Goal: Task Accomplishment & Management: Manage account settings

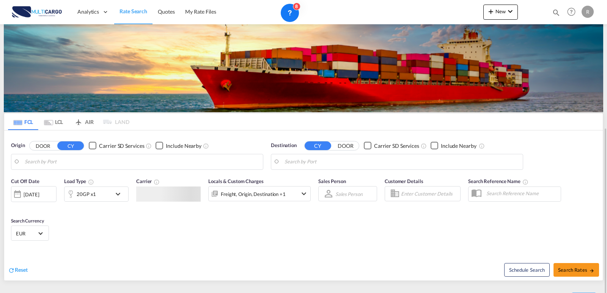
scroll to position [71, 0]
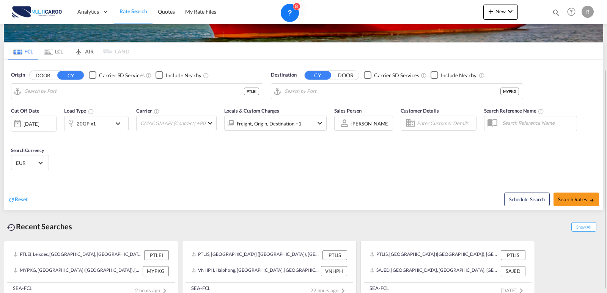
type input "Leixoes, PTLEI"
type input "[GEOGRAPHIC_DATA] ([GEOGRAPHIC_DATA]), MYPKG"
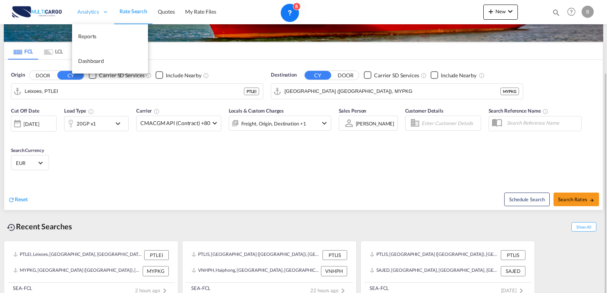
scroll to position [80, 0]
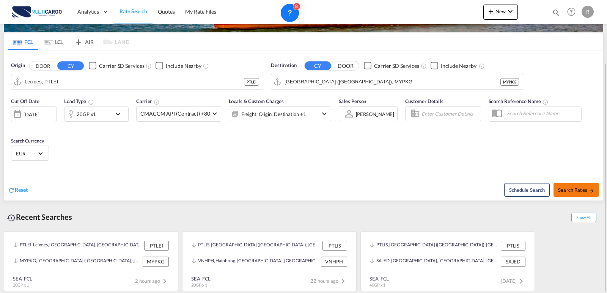
click at [590, 186] on button "Search Rates" at bounding box center [577, 190] width 46 height 14
type input "PTLEI to MYPKG / [DATE]"
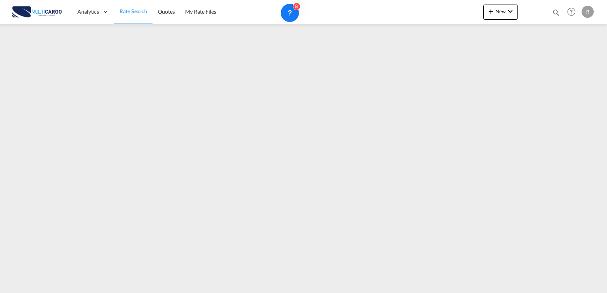
click at [126, 5] on link "Rate Search" at bounding box center [133, 12] width 38 height 25
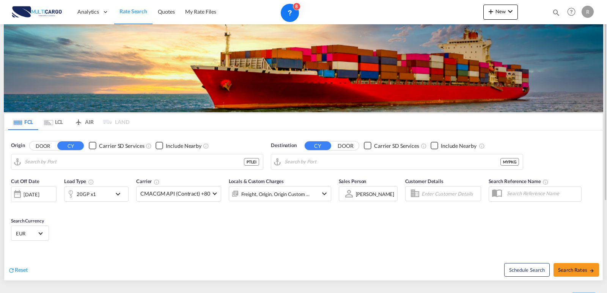
type input "Leixoes, PTLEI"
type input "[GEOGRAPHIC_DATA] ([GEOGRAPHIC_DATA]), MYPKG"
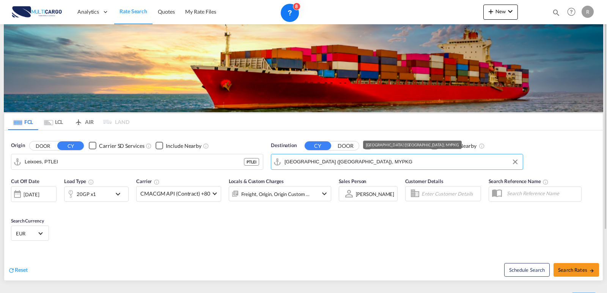
drag, startPoint x: 396, startPoint y: 162, endPoint x: 388, endPoint y: 158, distance: 9.3
click at [388, 158] on input "[GEOGRAPHIC_DATA] ([GEOGRAPHIC_DATA]), MYPKG" at bounding box center [402, 161] width 234 height 11
drag, startPoint x: 365, startPoint y: 161, endPoint x: 261, endPoint y: 157, distance: 103.7
click at [261, 157] on div "Origin DOOR CY Carrier SD Services Include Nearby Leixoes, PTLEI PTLEI Destinat…" at bounding box center [303, 152] width 599 height 43
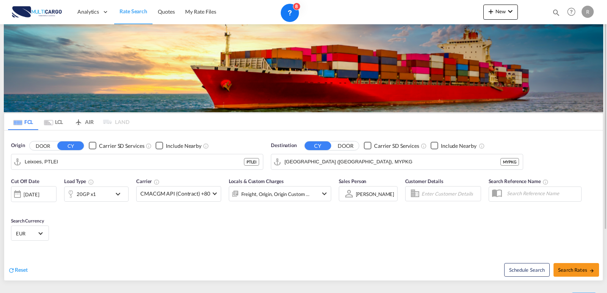
click at [450, 246] on div "Cut Off Date [DATE] [DATE] Load Type 20GP x1 Carrier CMACGM API (Contract) +80 …" at bounding box center [303, 211] width 599 height 74
click at [597, 273] on button "Search Rates" at bounding box center [577, 270] width 46 height 14
type input "PTLEI to MYPKG / [DATE]"
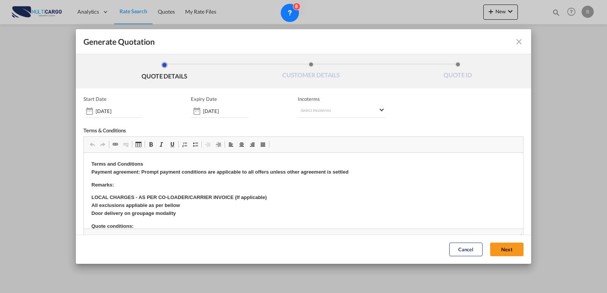
click at [334, 119] on div "Start Date [DATE] Expiry Date [DATE] Incoterms Select Incoterms DAP - export De…" at bounding box center [303, 193] width 440 height 195
click at [333, 108] on md-select "Select Incoterms DAP - export Delivered at Place DAP - import Delivered at Plac…" at bounding box center [342, 111] width 88 height 14
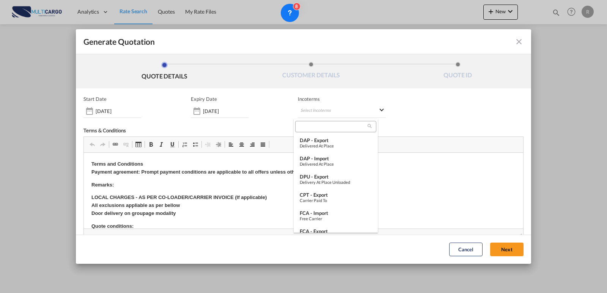
click at [328, 109] on md-backdrop at bounding box center [303, 146] width 607 height 293
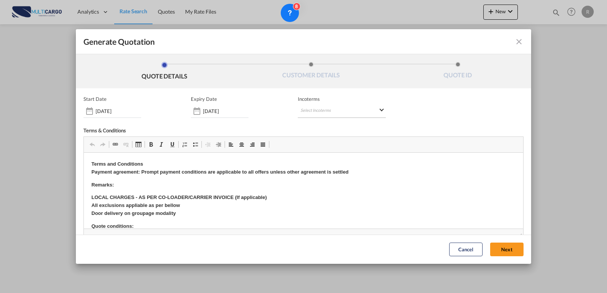
click at [336, 114] on md-select "Select Incoterms" at bounding box center [342, 111] width 88 height 14
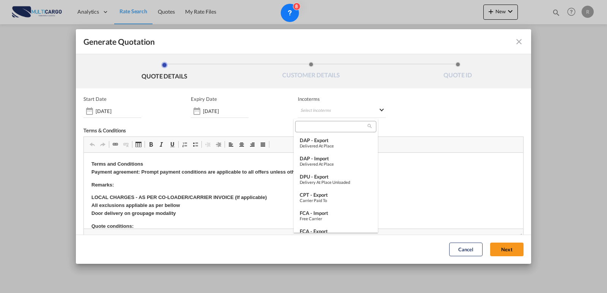
click at [335, 112] on md-backdrop at bounding box center [303, 146] width 607 height 293
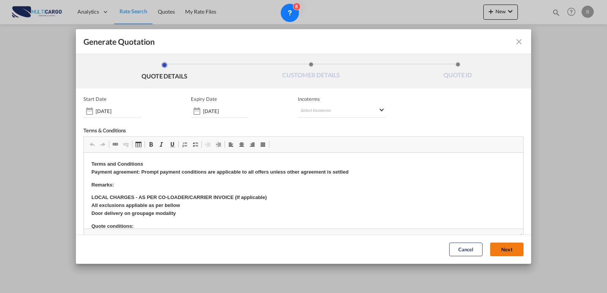
click at [499, 248] on button "Next" at bounding box center [506, 250] width 33 height 14
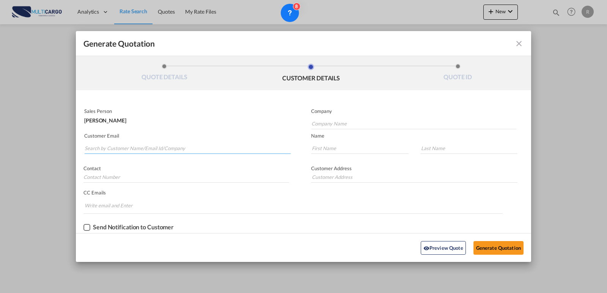
click at [127, 145] on input "Search by Customer Name/Email Id/Company" at bounding box center [188, 148] width 206 height 11
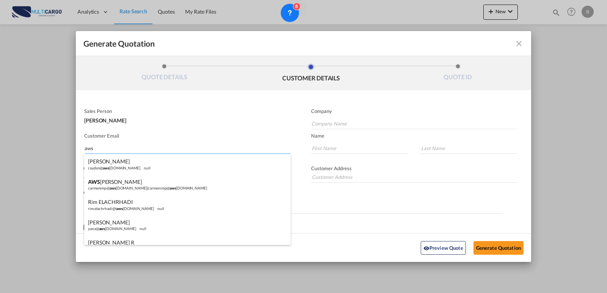
type input "aws"
click at [126, 180] on div "AWS [PERSON_NAME]@ aws [DOMAIN_NAME] | carmenimp@ aws [DOMAIN_NAME]" at bounding box center [187, 185] width 206 height 20
type input "[EMAIL_ADDRESS][DOMAIN_NAME]"
type input "AWS"
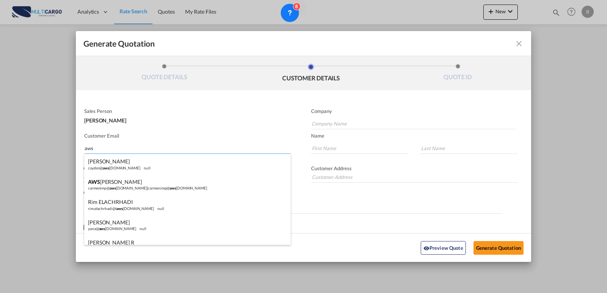
type input "[PERSON_NAME]"
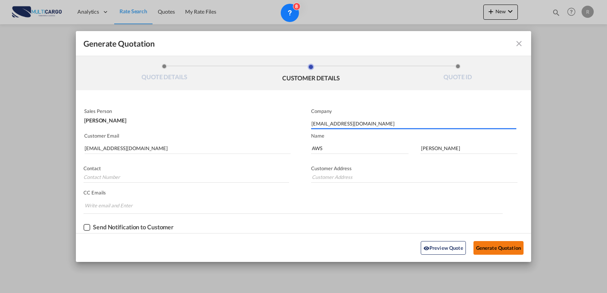
click at [508, 252] on button "Generate Quotation" at bounding box center [499, 248] width 50 height 14
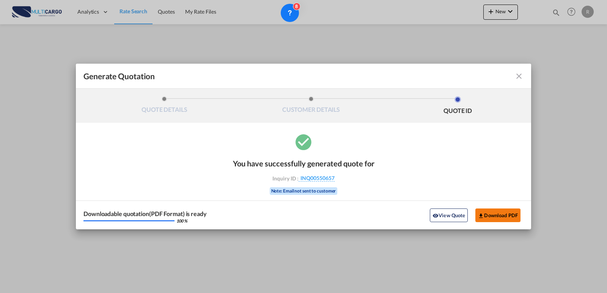
click at [492, 214] on button "Download PDF" at bounding box center [497, 216] width 45 height 14
click at [517, 74] on md-icon "icon-close fg-AAA8AD cursor m-0" at bounding box center [518, 76] width 9 height 9
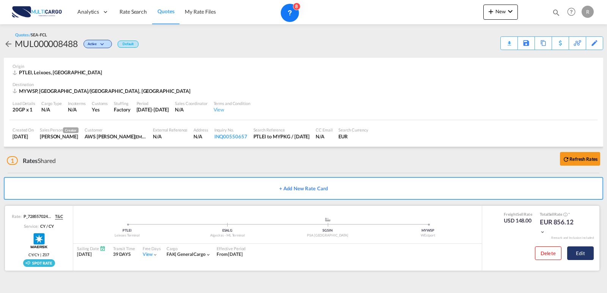
click at [573, 255] on button "Edit" at bounding box center [580, 254] width 27 height 14
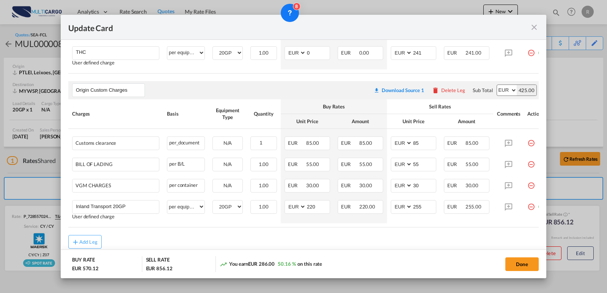
scroll to position [304, 0]
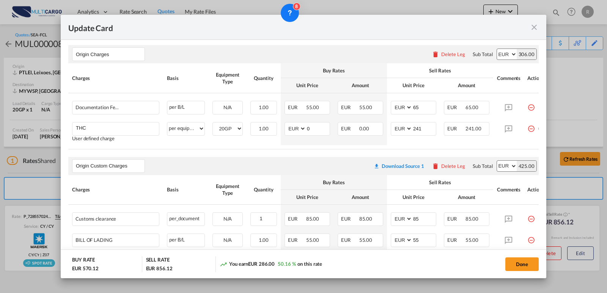
click at [533, 28] on md-icon "icon-close fg-AAA8AD m-0 pointer" at bounding box center [534, 27] width 9 height 9
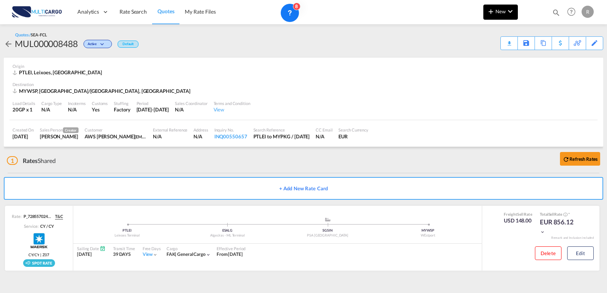
click at [515, 13] on button "New" at bounding box center [500, 12] width 35 height 15
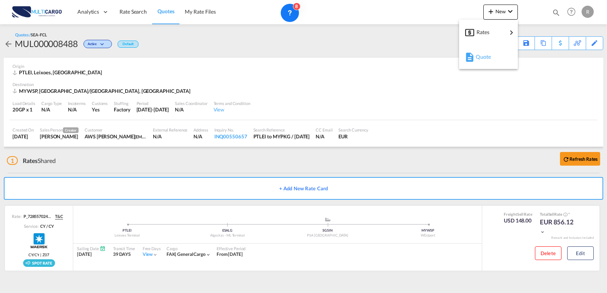
click at [490, 61] on div "Quote" at bounding box center [490, 56] width 28 height 19
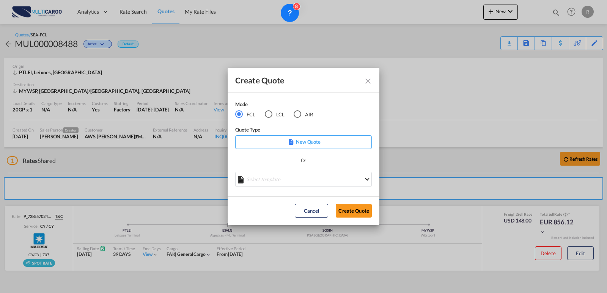
click at [274, 113] on md-radio-button "LCL" at bounding box center [275, 114] width 20 height 8
click at [289, 180] on md-select "Select template EXP LCL Globelink 09/2025 [PERSON_NAME] | [DATE] EXP [GEOGRAPHI…" at bounding box center [303, 179] width 137 height 15
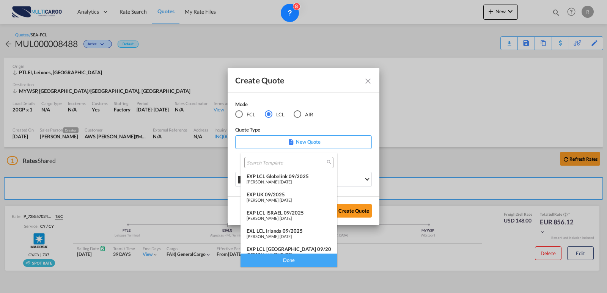
click at [284, 179] on span "[DATE]" at bounding box center [286, 181] width 12 height 5
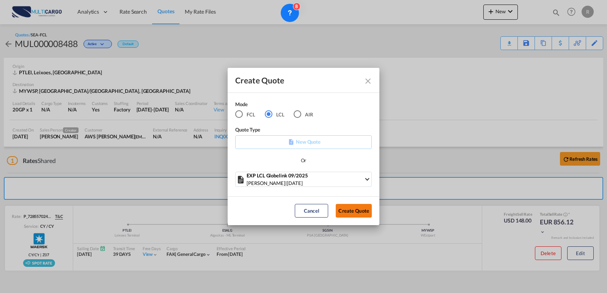
click at [355, 212] on button "Create Quote" at bounding box center [354, 211] width 36 height 14
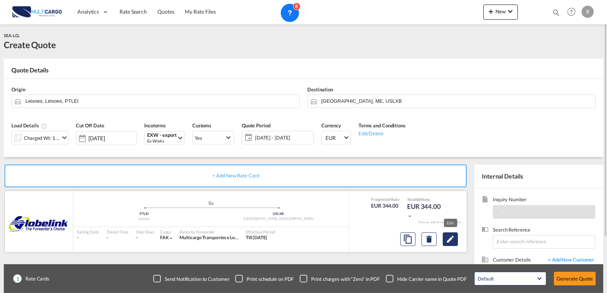
click at [453, 243] on md-icon "Edit" at bounding box center [450, 239] width 9 height 9
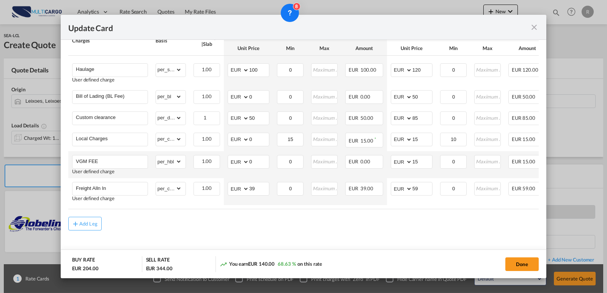
scroll to position [212, 0]
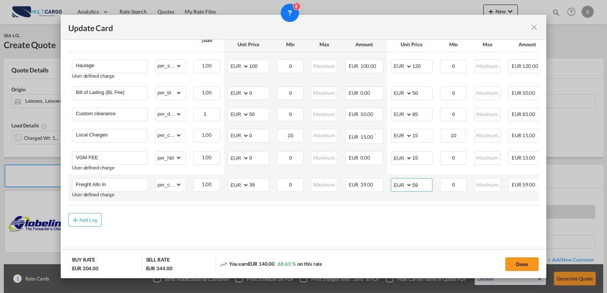
drag, startPoint x: 415, startPoint y: 181, endPoint x: 404, endPoint y: 181, distance: 10.6
click at [404, 181] on md-input-container "AED AFN ALL AMD ANG AOA ARS AUD AWG AZN BAM BBD BDT BGN BHD BIF BMD BND [PERSON…" at bounding box center [412, 185] width 42 height 14
type input "30"
drag, startPoint x: 263, startPoint y: 184, endPoint x: 230, endPoint y: 183, distance: 33.0
click at [230, 183] on md-input-container "AED AFN ALL AMD ANG AOA ARS AUD AWG AZN BAM BBD BDT BGN BHD BIF BMD BND [PERSON…" at bounding box center [249, 185] width 42 height 14
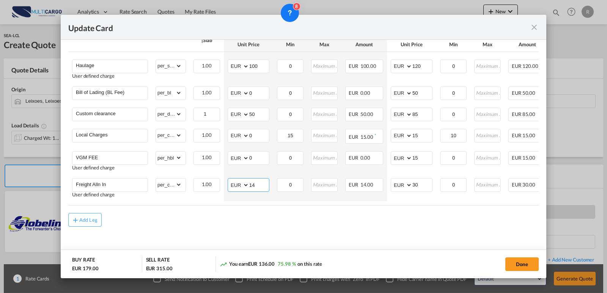
type input "14"
click at [221, 227] on div "Add Leg" at bounding box center [303, 220] width 470 height 14
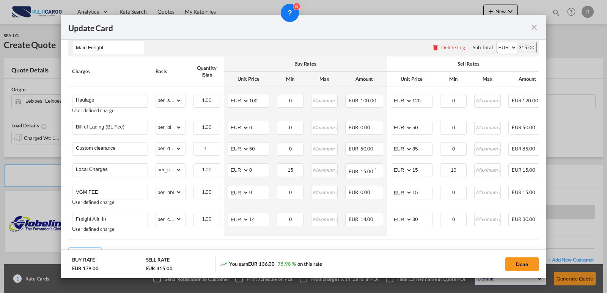
click at [535, 30] on md-icon "icon-close fg-AAA8AD m-0 pointer" at bounding box center [534, 27] width 9 height 9
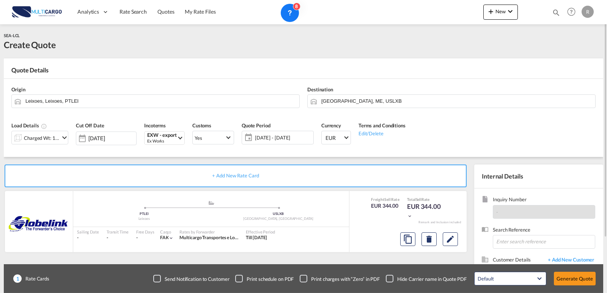
click at [62, 134] on md-icon "icon-chevron-down" at bounding box center [64, 137] width 9 height 9
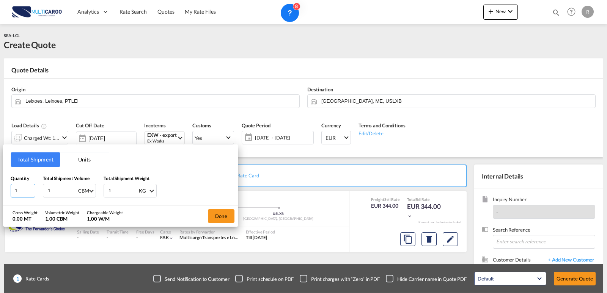
drag, startPoint x: 22, startPoint y: 191, endPoint x: 0, endPoint y: 191, distance: 21.6
click at [0, 191] on div "Total Shipment Units Quantity 1 Total Shipment Volume 1 CBM CBM CFT Total Shipm…" at bounding box center [303, 146] width 607 height 293
type input "6"
drag, startPoint x: 56, startPoint y: 190, endPoint x: 38, endPoint y: 189, distance: 18.2
click at [38, 189] on div "Quantity 6 Total Shipment Volume 1 CBM CBM CFT Total Shipment Weight 1 KG KG LB" at bounding box center [121, 186] width 220 height 23
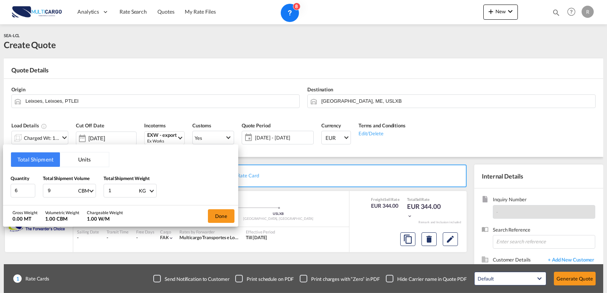
type input "93"
type input "9"
type input "9.22"
drag, startPoint x: 123, startPoint y: 189, endPoint x: 105, endPoint y: 190, distance: 17.1
click at [105, 190] on div "1 KG KG LB" at bounding box center [130, 191] width 53 height 14
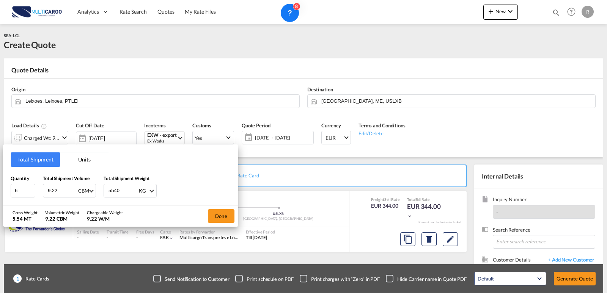
type input "5540"
click at [201, 188] on div "Quantity 6 Total Shipment Volume 9.22 CBM CBM CFT Total Shipment Weight 5540 KG…" at bounding box center [121, 186] width 220 height 23
click at [212, 212] on button "Done" at bounding box center [221, 216] width 27 height 14
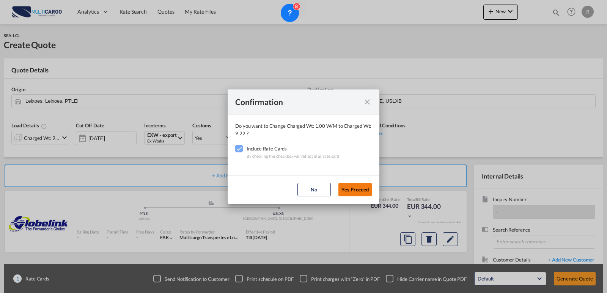
click at [356, 190] on button "Yes,Proceed" at bounding box center [354, 190] width 33 height 14
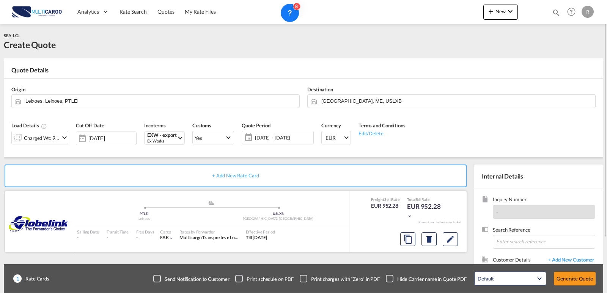
scroll to position [38, 0]
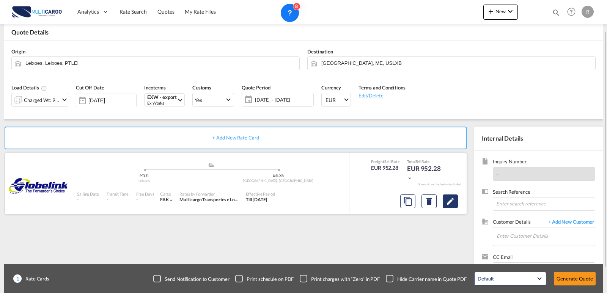
click at [453, 203] on md-icon "Edit" at bounding box center [450, 201] width 9 height 9
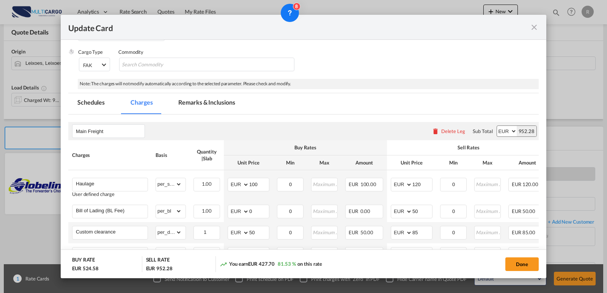
scroll to position [152, 0]
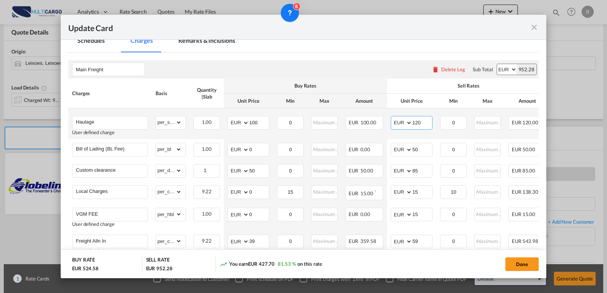
drag, startPoint x: 422, startPoint y: 121, endPoint x: 415, endPoint y: 121, distance: 6.5
click at [415, 121] on input "120" at bounding box center [422, 121] width 20 height 11
type input "160"
click at [361, 271] on div "Done" at bounding box center [449, 264] width 179 height 16
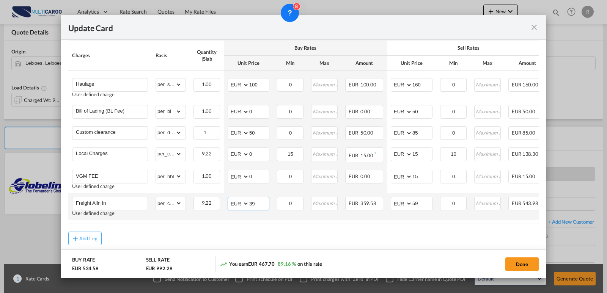
drag, startPoint x: 258, startPoint y: 203, endPoint x: 244, endPoint y: 201, distance: 14.9
click at [244, 201] on md-input-container "AED AFN ALL AMD ANG AOA ARS AUD AWG AZN BAM BBD BDT BGN BHD BIF BMD BND [PERSON…" at bounding box center [249, 204] width 42 height 14
type input "14"
drag, startPoint x: 418, startPoint y: 205, endPoint x: 378, endPoint y: 208, distance: 40.7
click at [378, 208] on tr "Freight Alln In User defined charge Please Enter Already Exists gross_weight vo…" at bounding box center [337, 206] width 538 height 27
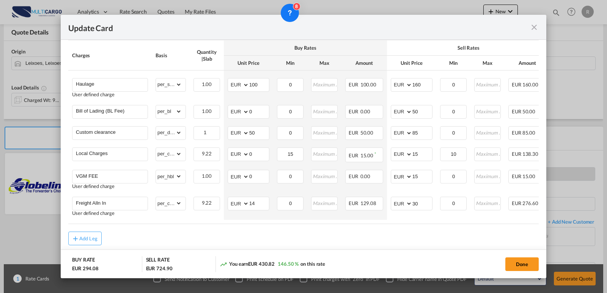
click at [400, 233] on air-lcl-rate-modification "Main Freight Please enter leg name Leg Name Already Exists Delete Leg Sub Total…" at bounding box center [303, 130] width 470 height 231
drag, startPoint x: 420, startPoint y: 206, endPoint x: 412, endPoint y: 206, distance: 7.6
click at [412, 206] on input "30" at bounding box center [422, 202] width 20 height 11
click at [385, 243] on div "Add Leg" at bounding box center [303, 239] width 470 height 14
drag, startPoint x: 418, startPoint y: 206, endPoint x: 412, endPoint y: 205, distance: 6.5
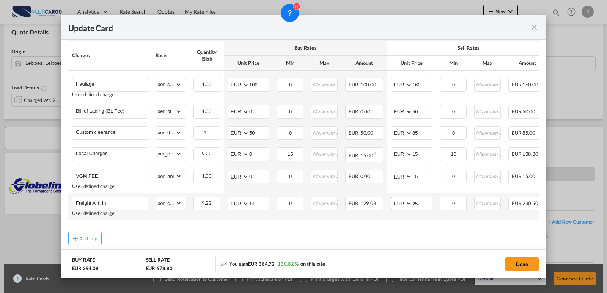
click at [412, 205] on md-input-container "AED AFN ALL AMD ANG AOA ARS AUD AWG AZN BAM BBD BDT BGN BHD BIF BMD BND [PERSON…" at bounding box center [412, 204] width 42 height 14
drag, startPoint x: 419, startPoint y: 203, endPoint x: 412, endPoint y: 203, distance: 7.2
click at [412, 203] on md-input-container "AED AFN ALL AMD ANG AOA ARS AUD AWG AZN BAM BBD BDT BGN BHD BIF BMD BND BOB BRL…" at bounding box center [412, 204] width 42 height 14
click at [395, 230] on air-lcl-rate-modification "Main Freight Please enter leg name Leg Name Already Exists Delete Leg Sub Total…" at bounding box center [303, 130] width 470 height 231
drag, startPoint x: 418, startPoint y: 204, endPoint x: 402, endPoint y: 205, distance: 16.7
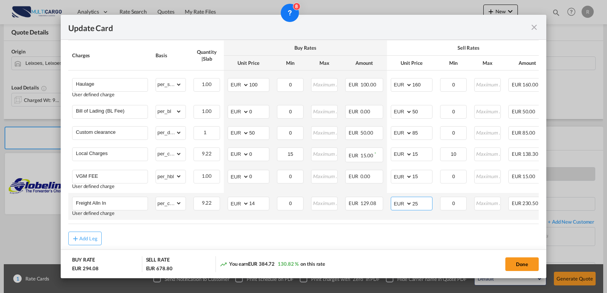
click at [402, 205] on md-input-container "AED AFN ALL AMD ANG AOA ARS AUD AWG AZN BAM BBD BDT BGN BHD BIF BMD BND [PERSON…" at bounding box center [412, 204] width 42 height 14
click at [404, 235] on air-lcl-rate-modification "Main Freight Please enter leg name Leg Name Already Exists Delete Leg Sub Total…" at bounding box center [303, 130] width 470 height 231
drag, startPoint x: 421, startPoint y: 204, endPoint x: 406, endPoint y: 205, distance: 14.5
click at [406, 205] on md-input-container "AED AFN ALL AMD ANG AOA ARS AUD AWG AZN BAM BBD BDT BGN BHD BIF BMD BND BOB BRL…" at bounding box center [412, 204] width 42 height 14
type input "25"
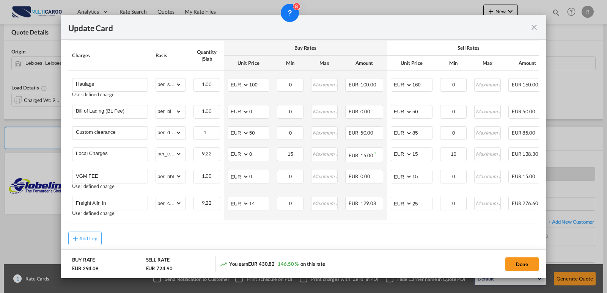
click at [402, 231] on air-lcl-rate-modification "Main Freight Please enter leg name Leg Name Already Exists Delete Leg Sub Total…" at bounding box center [303, 130] width 470 height 231
drag, startPoint x: 261, startPoint y: 83, endPoint x: 253, endPoint y: 84, distance: 8.0
click at [253, 84] on input "100" at bounding box center [259, 84] width 20 height 11
type input "120"
click at [324, 243] on div "Add Leg" at bounding box center [303, 239] width 470 height 14
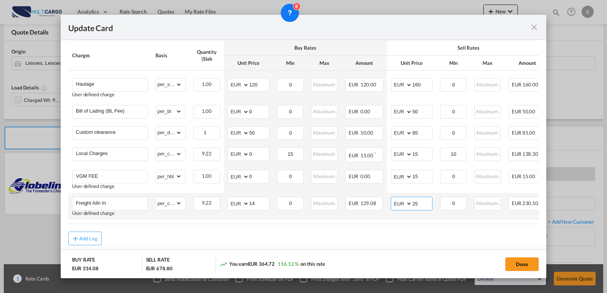
drag, startPoint x: 422, startPoint y: 205, endPoint x: 410, endPoint y: 207, distance: 12.6
click at [410, 207] on md-input-container "AED AFN ALL AMD ANG AOA ARS AUD AWG AZN BAM BBD BDT BGN BHD BIF BMD BND [PERSON…" at bounding box center [412, 204] width 42 height 14
type input "30"
click at [382, 237] on div "Add Leg" at bounding box center [303, 239] width 470 height 14
click at [518, 267] on button "Done" at bounding box center [521, 265] width 33 height 14
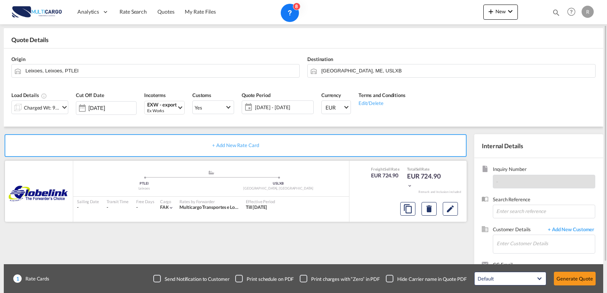
scroll to position [68, 0]
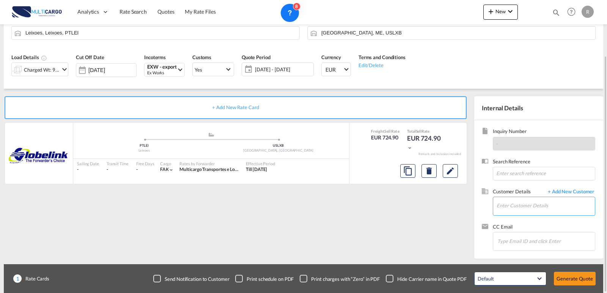
click at [544, 209] on input "Enter Customer Details" at bounding box center [546, 205] width 98 height 17
click at [536, 186] on div "[PERSON_NAME] Thy [PERSON_NAME].thy@ dgs .[DOMAIN_NAME] | DGS LOGISTICS CO., LTD" at bounding box center [545, 187] width 99 height 20
type input "DGS LOGISTICS CO., LTD, [PERSON_NAME], [PERSON_NAME][EMAIL_ADDRESS][DOMAIN_NAME]"
click at [565, 275] on button "Generate Quote" at bounding box center [575, 279] width 42 height 14
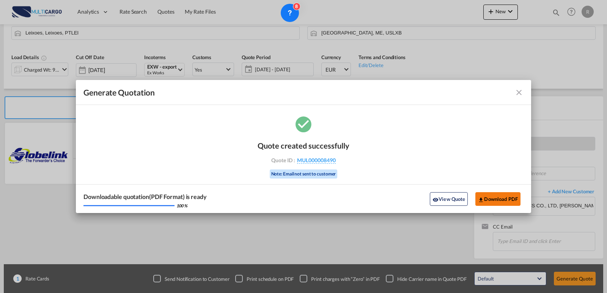
click at [497, 198] on button "Download PDF" at bounding box center [497, 199] width 45 height 14
click at [515, 90] on md-icon "icon-close fg-AAA8AD cursor m-0" at bounding box center [518, 92] width 9 height 9
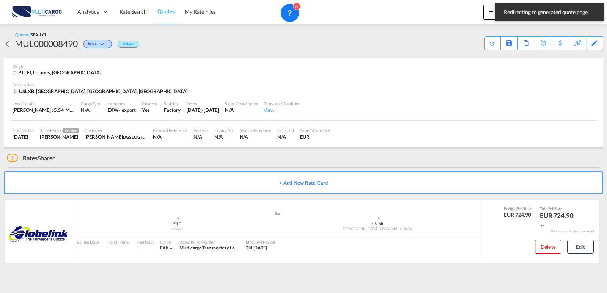
click at [553, 25] on div "Quotes / SEA-LCL MUL000008490 Active Default Save As Template Copy Quote Set Re…" at bounding box center [303, 40] width 599 height 33
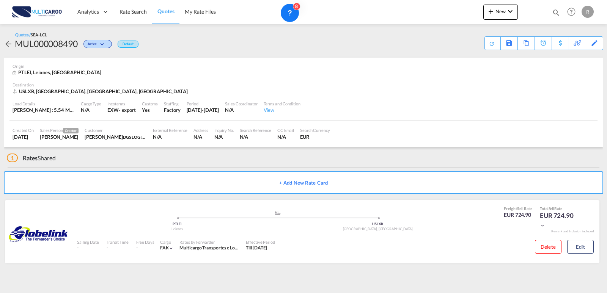
click at [555, 17] on div at bounding box center [556, 13] width 8 height 11
click at [515, 13] on input at bounding box center [499, 12] width 94 height 13
click at [439, 16] on select "Quotes" at bounding box center [435, 13] width 36 height 14
select select "Quotes"
click at [417, 6] on select "Quotes" at bounding box center [435, 13] width 36 height 14
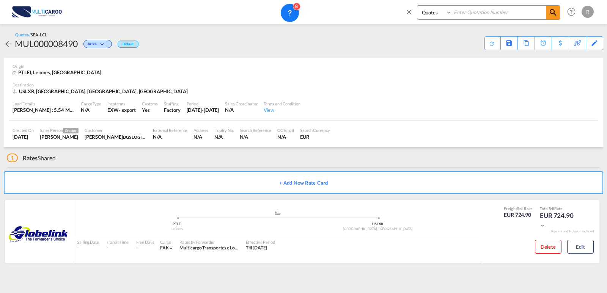
drag, startPoint x: 480, startPoint y: 14, endPoint x: 486, endPoint y: 17, distance: 6.3
click at [480, 14] on input at bounding box center [499, 12] width 94 height 13
paste input "MUL000008487"
type input "MUL000008487"
click at [550, 14] on md-icon "icon-magnify" at bounding box center [553, 12] width 9 height 9
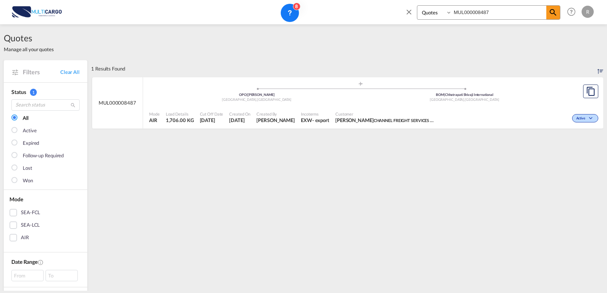
click at [471, 111] on div "Active" at bounding box center [518, 117] width 163 height 19
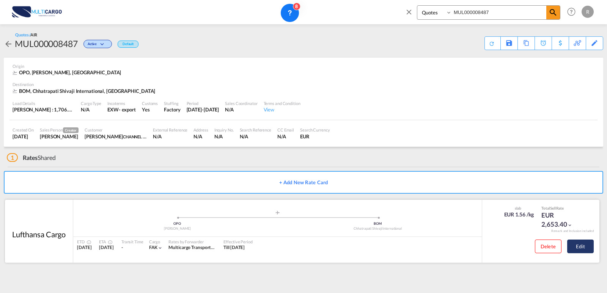
click at [588, 242] on button "Edit" at bounding box center [580, 247] width 27 height 14
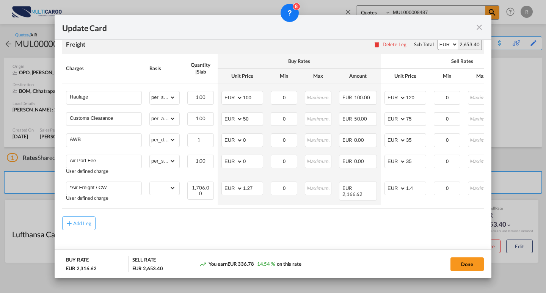
scroll to position [211, 0]
click at [478, 27] on md-icon "icon-close fg-AAA8AD m-0 pointer" at bounding box center [479, 27] width 9 height 9
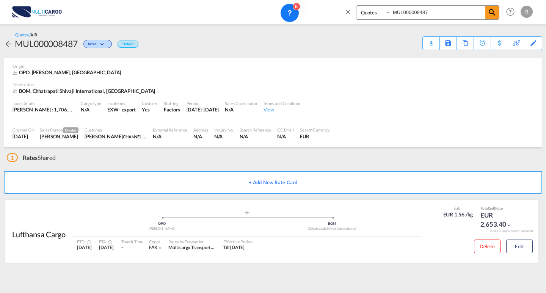
scroll to position [0, 0]
click at [351, 11] on md-icon "icon-close" at bounding box center [348, 12] width 8 height 8
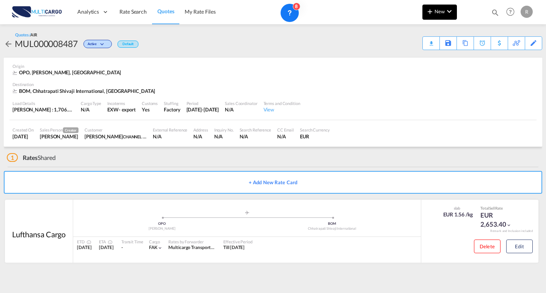
click at [423, 9] on button "New" at bounding box center [440, 12] width 35 height 15
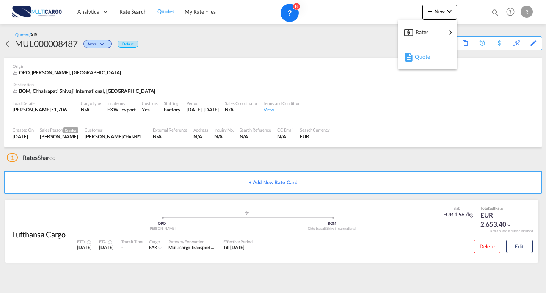
click at [424, 62] on div "Quote" at bounding box center [429, 56] width 28 height 19
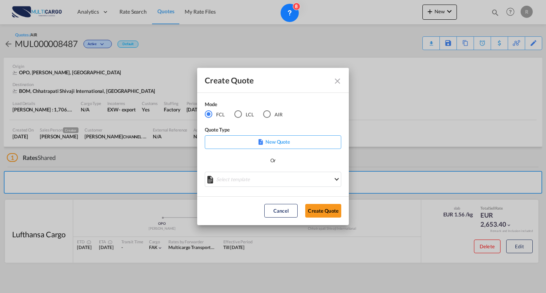
click at [243, 118] on md-radio-button "LCL" at bounding box center [244, 114] width 20 height 8
click at [275, 182] on md-select "Select template EXP LCL Globelink 09/2025 [PERSON_NAME] | [DATE] EXP [GEOGRAPHI…" at bounding box center [273, 179] width 137 height 15
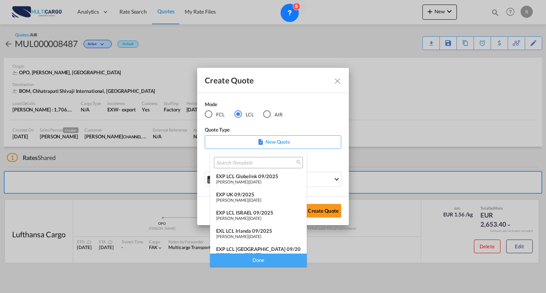
click at [261, 179] on span "[DATE]" at bounding box center [255, 181] width 12 height 5
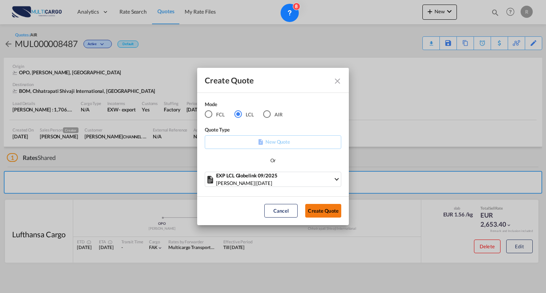
click at [320, 210] on button "Create Quote" at bounding box center [323, 211] width 36 height 14
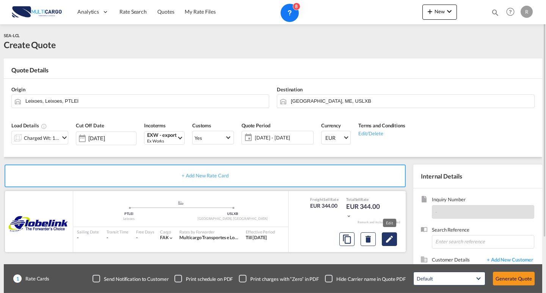
click at [391, 245] on button "Edit" at bounding box center [389, 240] width 15 height 14
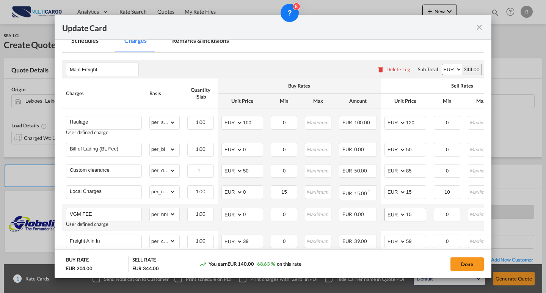
scroll to position [190, 0]
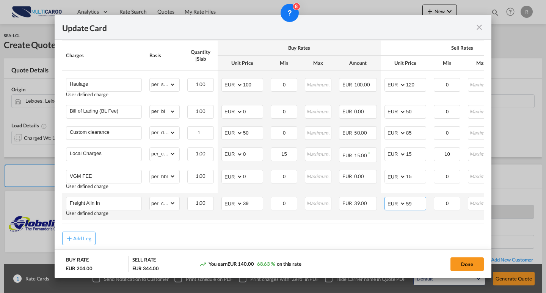
drag, startPoint x: 417, startPoint y: 206, endPoint x: 392, endPoint y: 203, distance: 24.8
click at [392, 203] on md-input-container "AED AFN ALL AMD ANG AOA ARS AUD AWG AZN BAM BBD BDT BGN BHD BIF BMD BND [PERSON…" at bounding box center [406, 204] width 42 height 14
type input "15"
drag, startPoint x: 255, startPoint y: 205, endPoint x: 231, endPoint y: 208, distance: 23.7
click at [231, 205] on md-input-container "AED AFN ALL AMD ANG AOA ARS AUD AWG AZN BAM BBD BDT BGN BHD BIF BMD BND [PERSON…" at bounding box center [243, 204] width 42 height 14
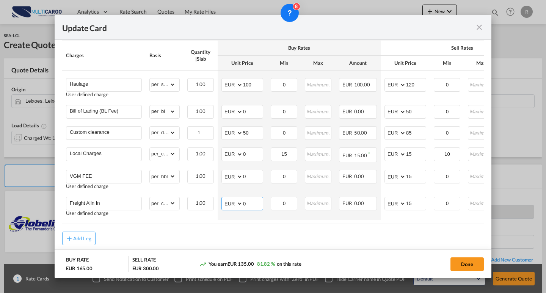
type input "0"
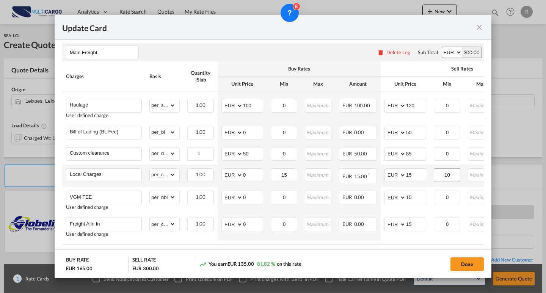
scroll to position [132, 0]
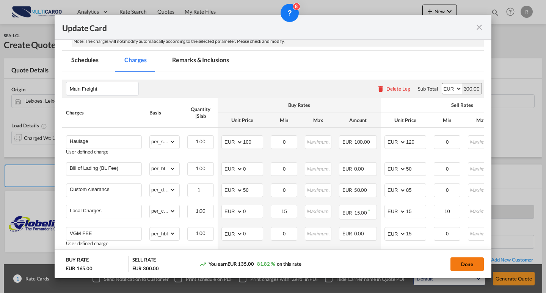
click at [459, 269] on button "Done" at bounding box center [467, 265] width 33 height 14
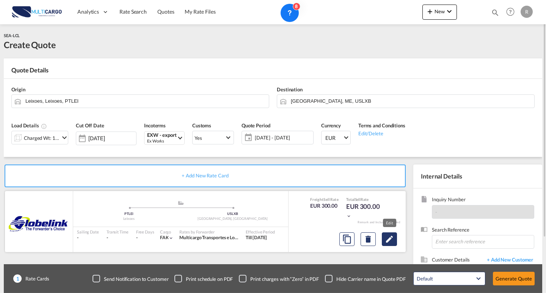
click at [388, 236] on md-icon "Edit" at bounding box center [389, 239] width 9 height 9
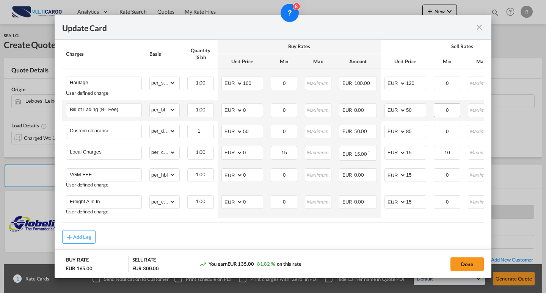
scroll to position [208, 0]
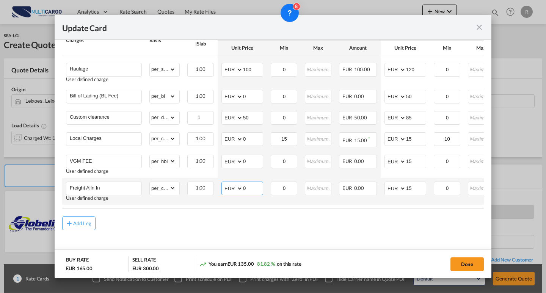
click at [237, 187] on select "AED AFN ALL AMD ANG AOA ARS AUD AWG AZN BAM BBD BDT BGN BHD BIF BMD BND BOB BRL…" at bounding box center [233, 188] width 20 height 11
select select "string:USD"
click at [223, 183] on select "AED AFN ALL AMD ANG AOA ARS AUD AWG AZN BAM BBD BDT BGN BHD BIF BMD BND BOB BRL…" at bounding box center [233, 188] width 20 height 11
click at [401, 187] on select "AED AFN ALL AMD ANG AOA ARS AUD AWG AZN BAM BBD BDT BGN BHD BIF BMD BND BOB BRL…" at bounding box center [396, 188] width 20 height 11
select select "string:USD"
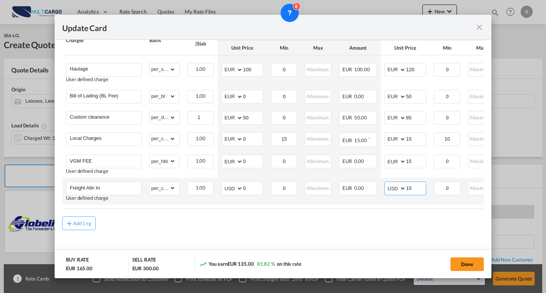
click at [386, 183] on select "AED AFN ALL AMD ANG AOA ARS AUD AWG AZN BAM BBD BDT BGN BHD BIF BMD BND BOB BRL…" at bounding box center [396, 188] width 20 height 11
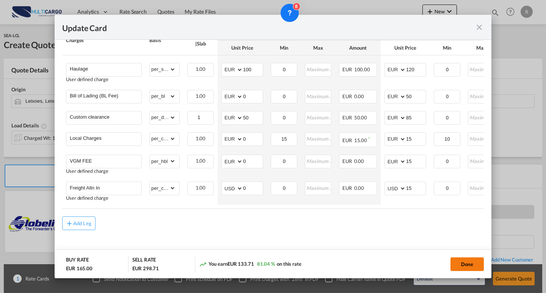
click at [478, 264] on button "Done" at bounding box center [467, 265] width 33 height 14
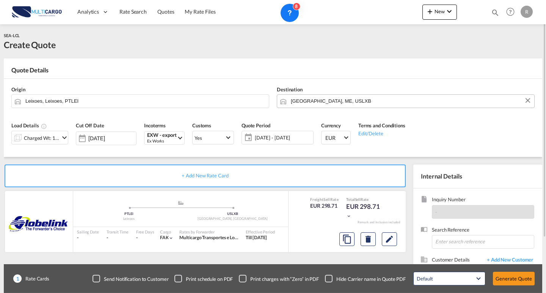
click at [345, 102] on input "[GEOGRAPHIC_DATA], ME, USLXB" at bounding box center [411, 100] width 240 height 13
drag, startPoint x: 346, startPoint y: 101, endPoint x: 287, endPoint y: 98, distance: 58.9
click at [287, 98] on md-input-container "[GEOGRAPHIC_DATA], ME, USLXB" at bounding box center [406, 101] width 258 height 14
drag, startPoint x: 357, startPoint y: 102, endPoint x: 293, endPoint y: 102, distance: 64.5
click at [293, 102] on input "[GEOGRAPHIC_DATA], ME, USLXB" at bounding box center [411, 100] width 240 height 13
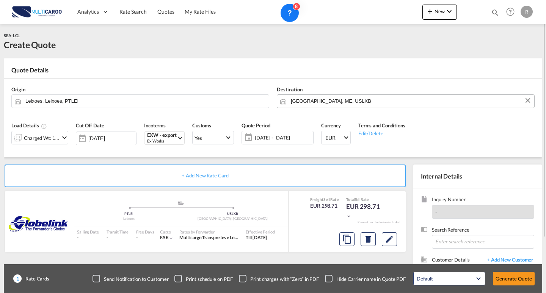
type input "L"
click at [323, 103] on body "Analytics Reports Dashboard Rate Search Quotes My Rate Files Analytics" at bounding box center [273, 146] width 546 height 293
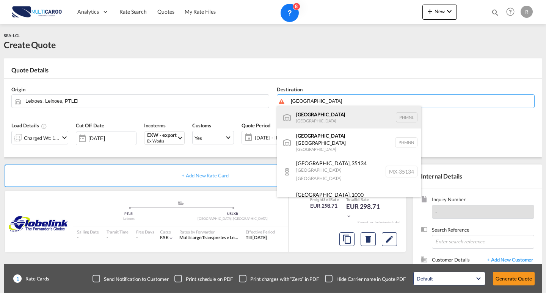
click at [330, 119] on div "[GEOGRAPHIC_DATA] [GEOGRAPHIC_DATA] PHMNL" at bounding box center [349, 117] width 144 height 23
type input "[GEOGRAPHIC_DATA], PHMNL"
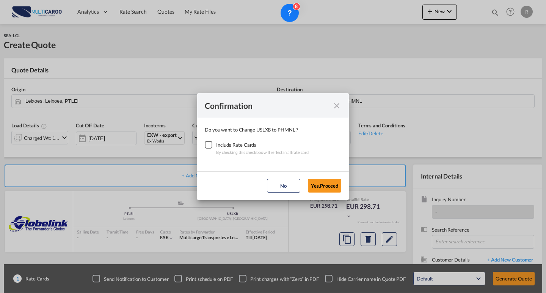
click at [205, 144] on div "Checkbox No Ink" at bounding box center [209, 145] width 8 height 8
click at [326, 193] on md-dialog-actions "No Yes,Proceed" at bounding box center [273, 185] width 152 height 29
click at [325, 188] on button "Yes,Proceed" at bounding box center [324, 186] width 33 height 14
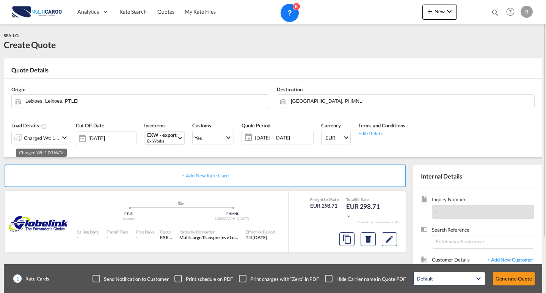
click at [42, 138] on div "Charged Wt: 1.00 W/M" at bounding box center [42, 138] width 36 height 11
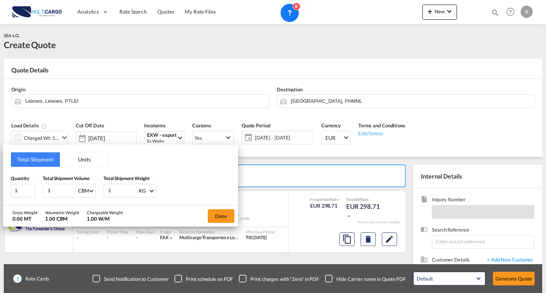
click at [79, 165] on button "Units" at bounding box center [84, 160] width 49 height 14
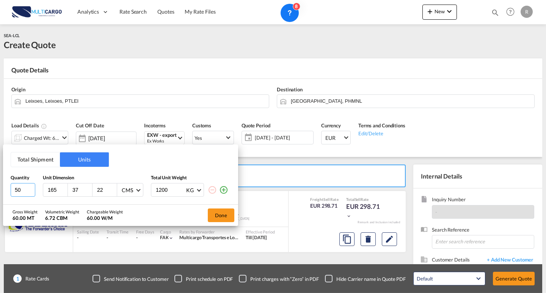
drag, startPoint x: 17, startPoint y: 190, endPoint x: 0, endPoint y: 190, distance: 17.1
click at [0, 190] on div "Total Shipment Units Quantity Unit Dimension Total Unit Weight 50 165 37 22 CMS…" at bounding box center [273, 146] width 546 height 293
type input "1"
drag, startPoint x: 59, startPoint y: 191, endPoint x: 46, endPoint y: 190, distance: 13.7
click at [46, 190] on div "165" at bounding box center [55, 190] width 25 height 13
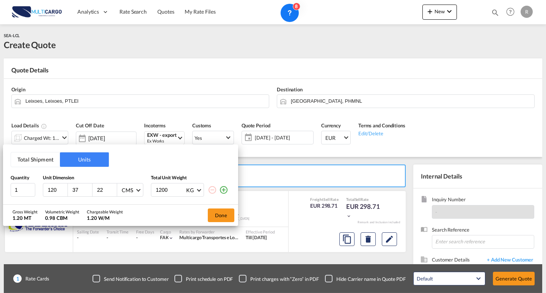
type input "120"
drag, startPoint x: 80, startPoint y: 190, endPoint x: 73, endPoint y: 190, distance: 7.6
click at [73, 190] on input "37" at bounding box center [82, 190] width 20 height 7
type input "80"
drag, startPoint x: 104, startPoint y: 190, endPoint x: 84, endPoint y: 192, distance: 20.2
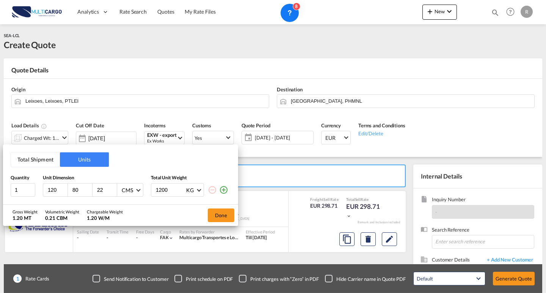
click at [83, 191] on div "120 80 22 CMS CMS Inches" at bounding box center [93, 190] width 101 height 14
type input "210"
drag, startPoint x: 172, startPoint y: 187, endPoint x: 144, endPoint y: 187, distance: 28.1
click at [144, 187] on div "1 120 80 210 CMS CMS Inches 1200 KG KG LB" at bounding box center [121, 190] width 220 height 14
click at [300, 165] on div "Total Shipment Units Quantity Unit Dimension Total Unit Weight 1 120 80 210 CMS…" at bounding box center [273, 146] width 546 height 293
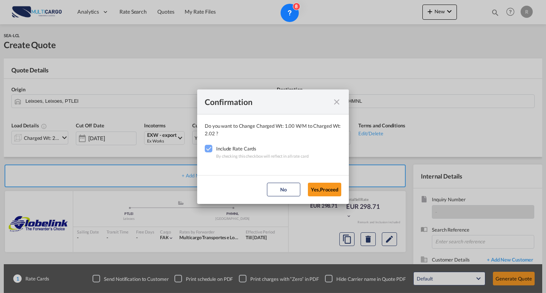
click at [339, 100] on md-icon "icon-close fg-AAA8AD cursor" at bounding box center [336, 102] width 9 height 9
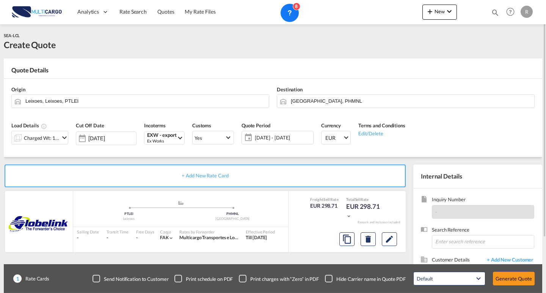
click at [60, 140] on md-icon "icon-chevron-down" at bounding box center [64, 137] width 9 height 9
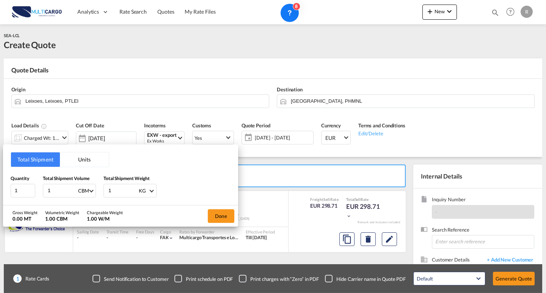
click at [76, 163] on button "Units" at bounding box center [84, 160] width 49 height 14
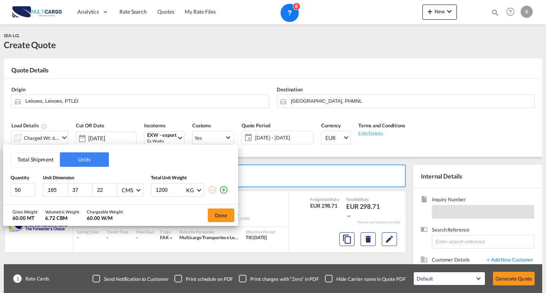
click at [49, 162] on button "Total Shipment" at bounding box center [35, 160] width 49 height 14
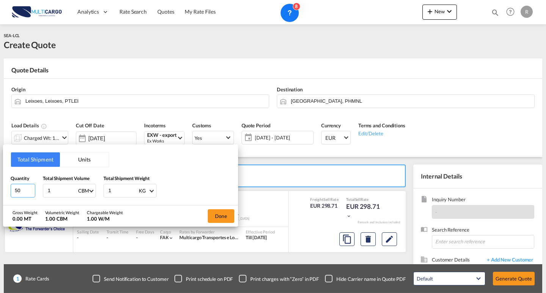
drag, startPoint x: 25, startPoint y: 192, endPoint x: 17, endPoint y: 168, distance: 25.7
click at [13, 190] on input "50" at bounding box center [23, 191] width 25 height 14
type input "3"
drag, startPoint x: 120, startPoint y: 192, endPoint x: 81, endPoint y: 192, distance: 39.5
click at [81, 192] on div "Quantity 3 Total Shipment Volume 1 CBM CBM CFT Total Shipment Weight 1 KG KG LB" at bounding box center [121, 186] width 220 height 23
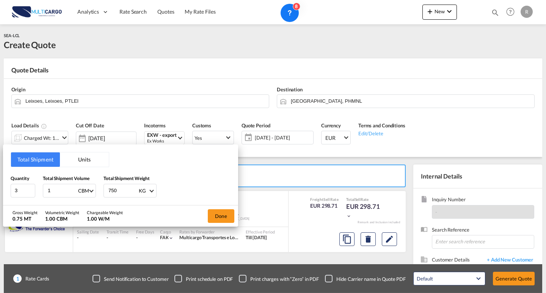
type input "750"
drag, startPoint x: 51, startPoint y: 191, endPoint x: 25, endPoint y: 190, distance: 25.8
click at [25, 190] on div "Quantity 3 Total Shipment Volume 1 CBM CBM CFT Total Shipment Weight 750 KG KG …" at bounding box center [121, 186] width 220 height 23
type input "6"
type input "6.048"
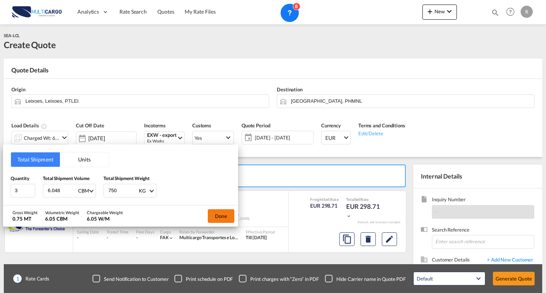
click at [227, 218] on button "Done" at bounding box center [221, 216] width 27 height 14
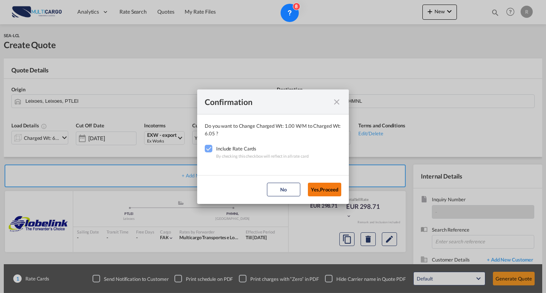
click at [322, 188] on button "Yes,Proceed" at bounding box center [324, 190] width 33 height 14
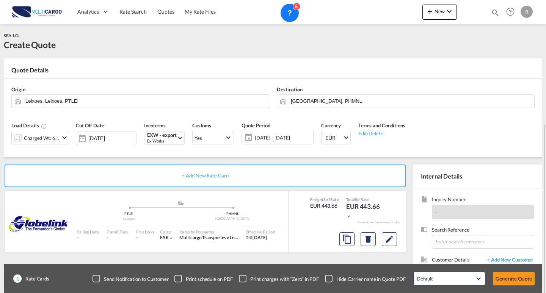
scroll to position [68, 0]
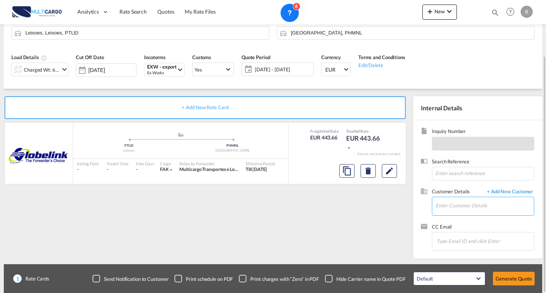
click at [467, 212] on input "Enter Customer Details" at bounding box center [485, 205] width 98 height 17
type input "[PERSON_NAME]"
click at [516, 194] on span "+ Add New Customer" at bounding box center [508, 192] width 51 height 9
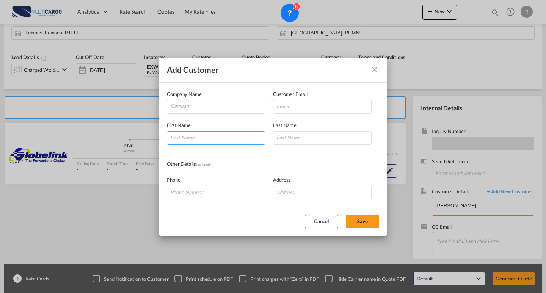
click at [208, 140] on input "Add Customer Company ..." at bounding box center [216, 138] width 99 height 14
type input "Tin"
type input "[PERSON_NAME]"
click at [193, 141] on input "Tin" at bounding box center [216, 138] width 99 height 14
type input "[PERSON_NAME]"
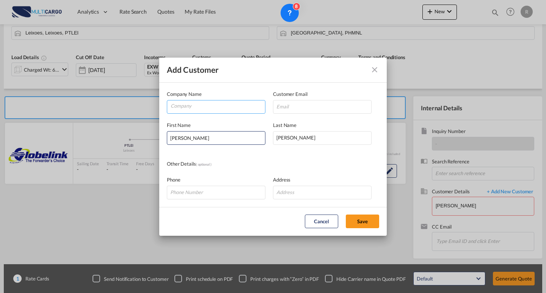
click at [228, 109] on input "Company" at bounding box center [218, 106] width 94 height 11
click at [208, 111] on input "Company" at bounding box center [218, 106] width 94 height 11
paste input "[PERSON_NAME][EMAIL_ADDRESS][PERSON_NAME][DOMAIN_NAME]"
type input "[PERSON_NAME][EMAIL_ADDRESS][PERSON_NAME][DOMAIN_NAME]"
click at [304, 105] on input "Add Customer Company ..." at bounding box center [322, 107] width 99 height 14
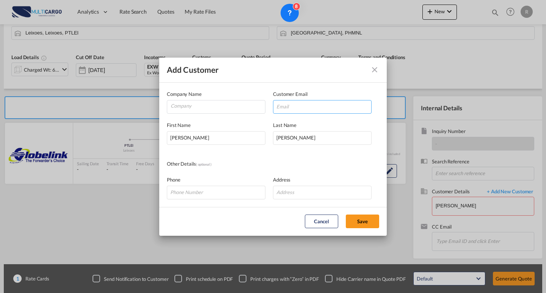
paste input "[PERSON_NAME][EMAIL_ADDRESS][PERSON_NAME][DOMAIN_NAME]"
type input "[PERSON_NAME][EMAIL_ADDRESS][PERSON_NAME][DOMAIN_NAME]"
click at [222, 107] on input "Company" at bounding box center [218, 106] width 94 height 11
click at [211, 107] on input "Company" at bounding box center [218, 106] width 94 height 11
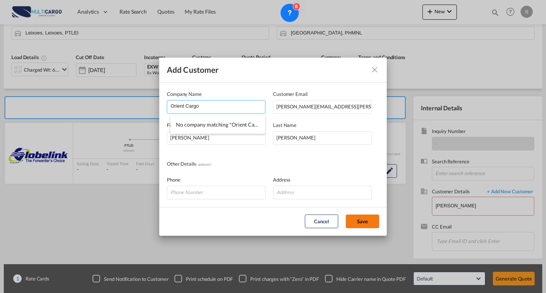
type input "Orient Cargo"
click at [358, 226] on button "Save" at bounding box center [362, 222] width 33 height 14
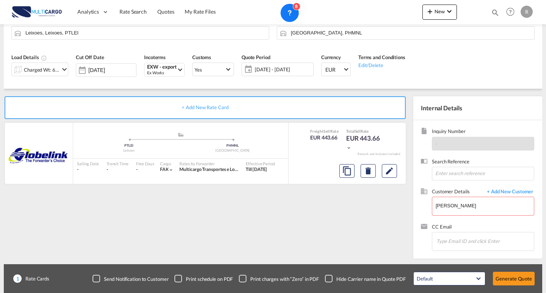
type input "Orient Cargo, [PERSON_NAME], [PERSON_NAME][EMAIL_ADDRESS][PERSON_NAME][DOMAIN_N…"
click at [385, 168] on button "Edit" at bounding box center [389, 171] width 15 height 14
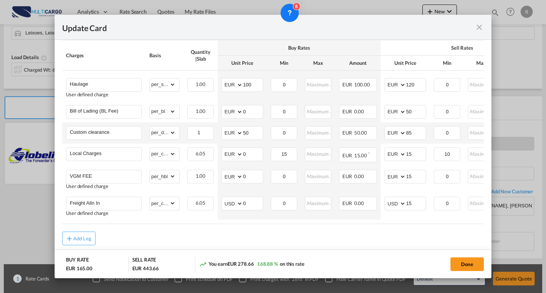
scroll to position [190, 0]
drag, startPoint x: 468, startPoint y: 265, endPoint x: 495, endPoint y: 273, distance: 28.0
click at [469, 266] on button "Done" at bounding box center [467, 265] width 33 height 14
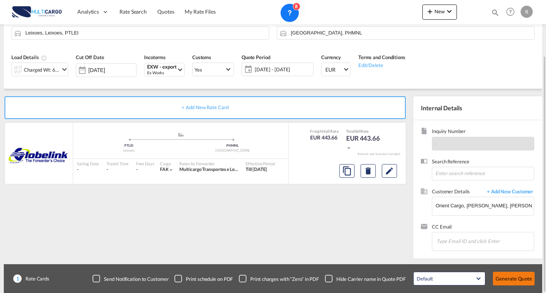
click at [511, 281] on button "Generate Quote" at bounding box center [514, 279] width 42 height 14
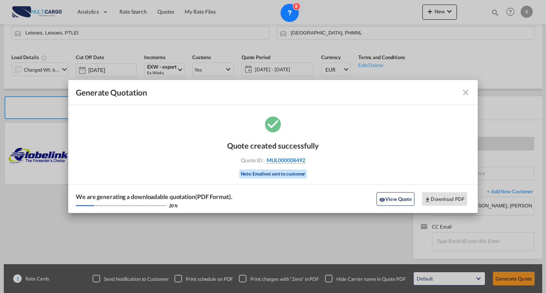
click at [291, 160] on span "MUL000008492" at bounding box center [286, 160] width 39 height 7
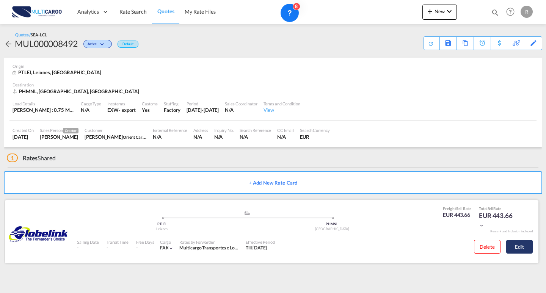
click at [512, 241] on button "Edit" at bounding box center [520, 247] width 27 height 14
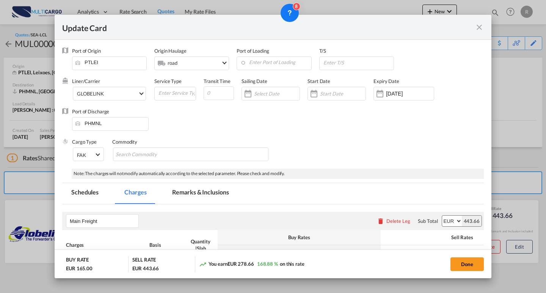
click at [479, 28] on md-icon "icon-close fg-AAA8AD m-0 pointer" at bounding box center [479, 27] width 9 height 9
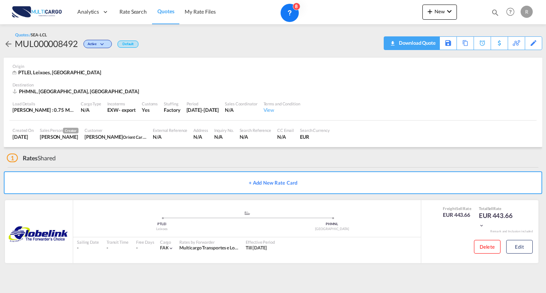
click at [395, 43] on md-icon "icon-download" at bounding box center [392, 41] width 9 height 6
click at [532, 252] on button "Edit" at bounding box center [520, 247] width 27 height 14
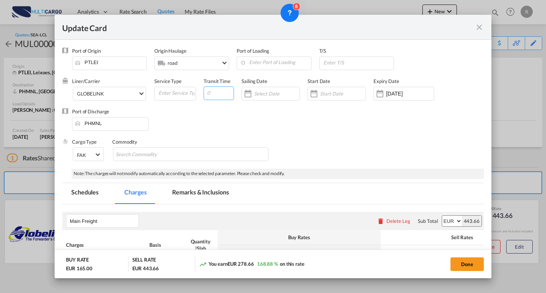
click at [207, 94] on input "Update Card Port ..." at bounding box center [219, 94] width 30 height 14
type input "44"
click at [378, 183] on div "Update Card Port ..." at bounding box center [273, 183] width 422 height 0
click at [313, 138] on div "Port of Discharge PHMNL" at bounding box center [273, 123] width 422 height 30
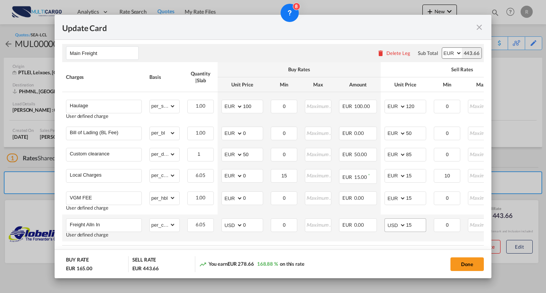
scroll to position [190, 0]
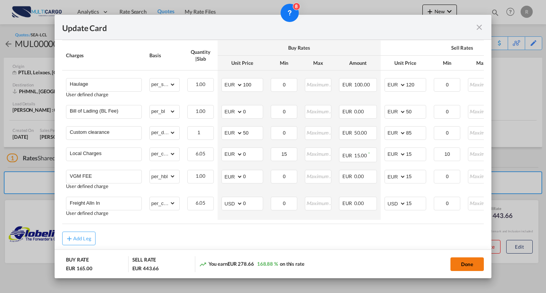
click at [457, 264] on button "Done" at bounding box center [467, 265] width 33 height 14
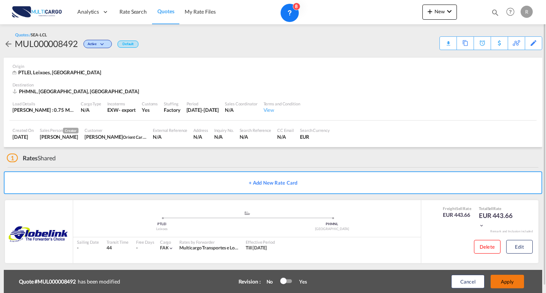
click at [518, 280] on button "Apply" at bounding box center [507, 282] width 33 height 14
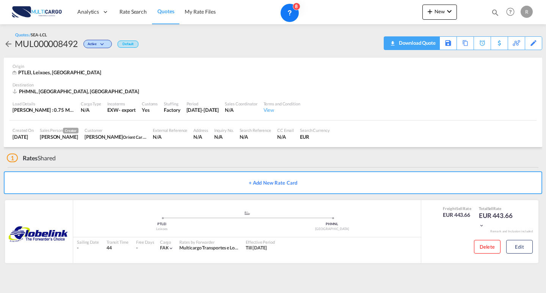
click at [398, 45] on div "Download Quote" at bounding box center [416, 43] width 39 height 12
